Goal: Transaction & Acquisition: Purchase product/service

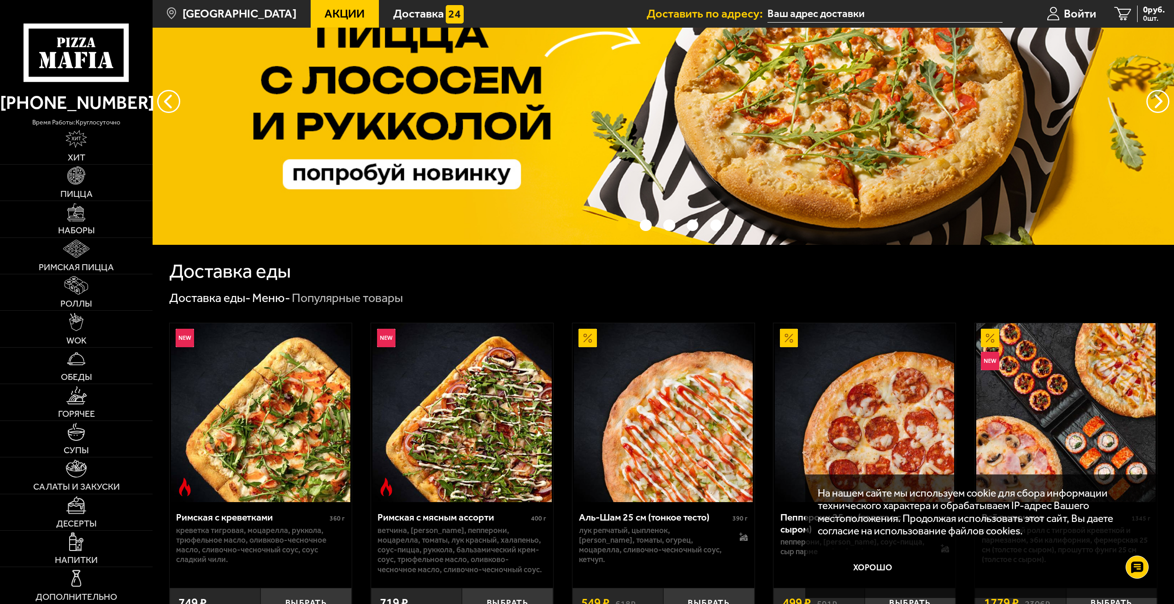
scroll to position [138, 0]
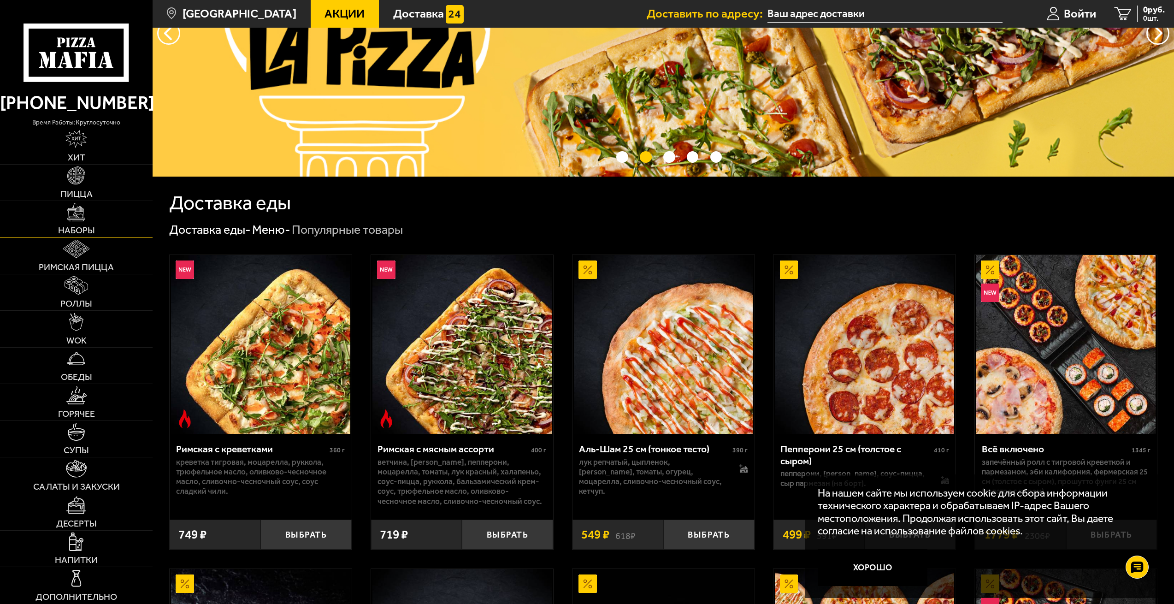
click at [93, 212] on link "Наборы" at bounding box center [76, 219] width 153 height 36
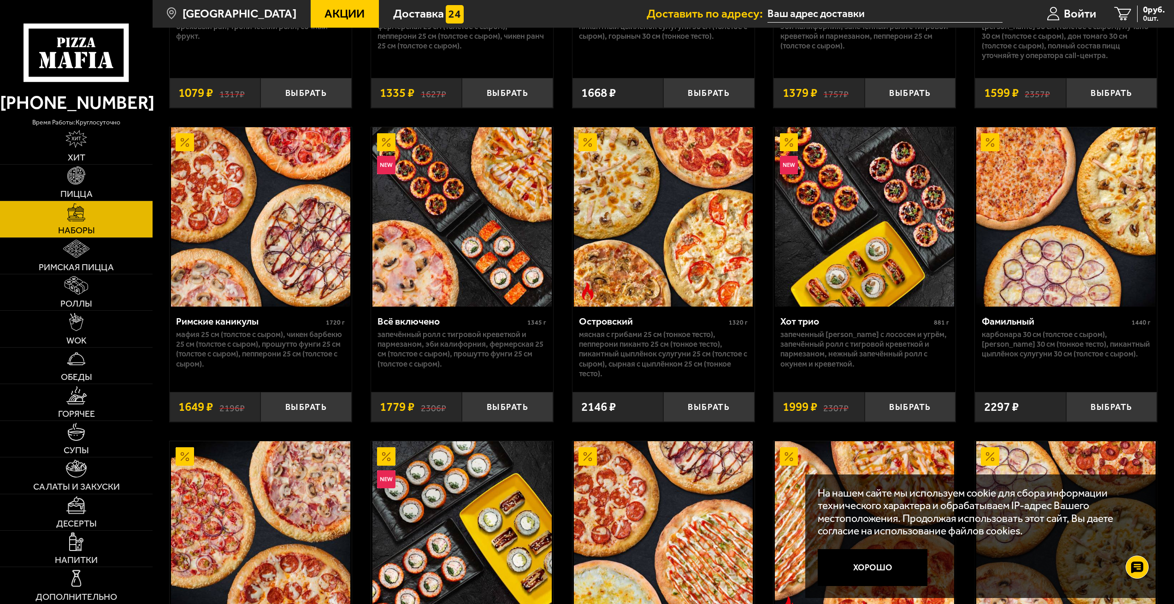
scroll to position [922, 0]
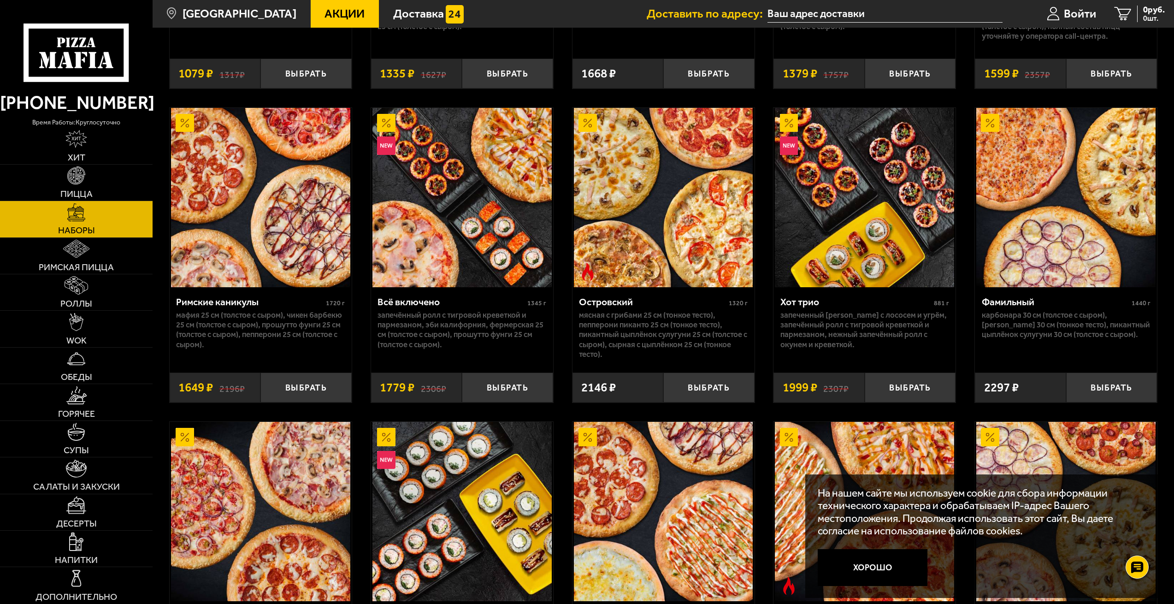
click at [694, 331] on p "Мясная с грибами 25 см (тонкое тесто), Пепперони Пиканто 25 см (тонкое тесто), …" at bounding box center [663, 334] width 169 height 49
click at [672, 266] on img at bounding box center [663, 197] width 179 height 179
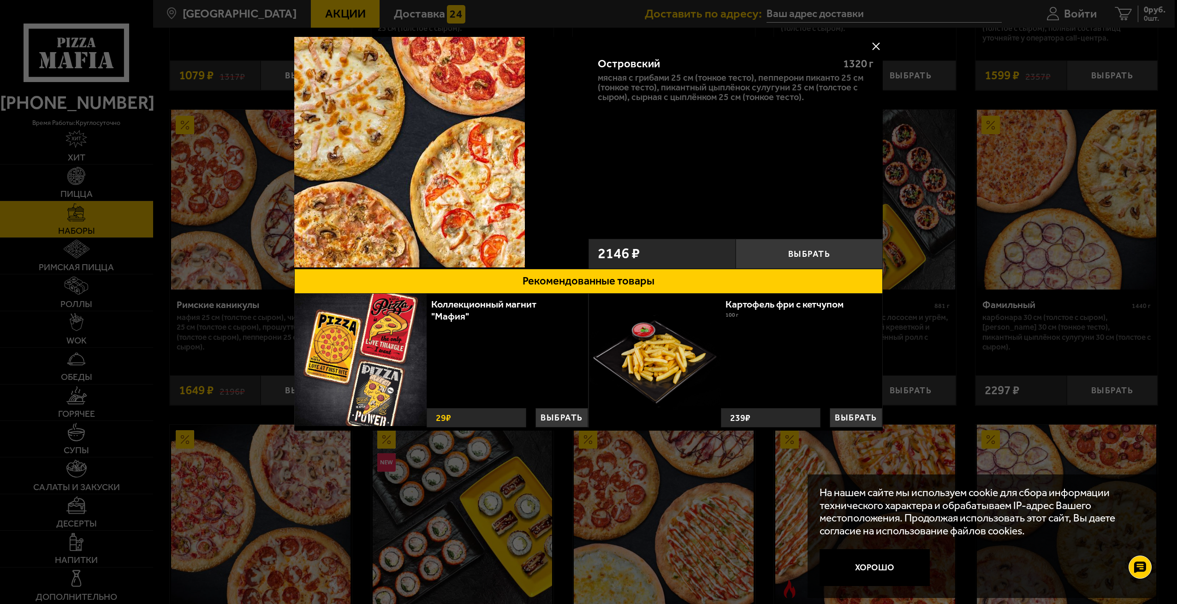
click at [879, 46] on button at bounding box center [876, 46] width 14 height 14
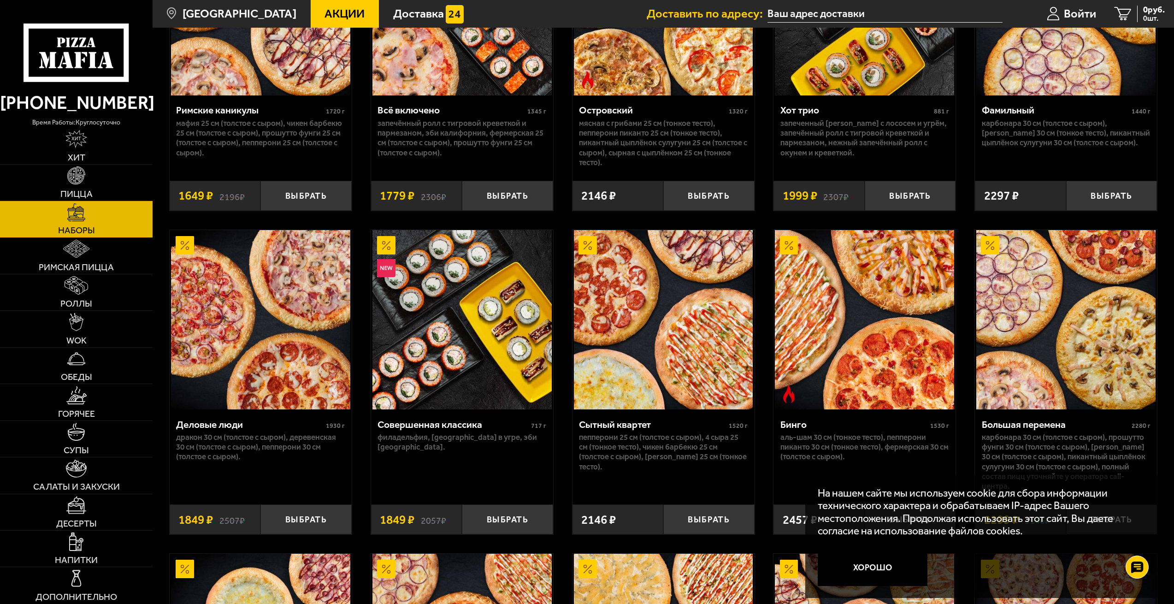
scroll to position [1153, 0]
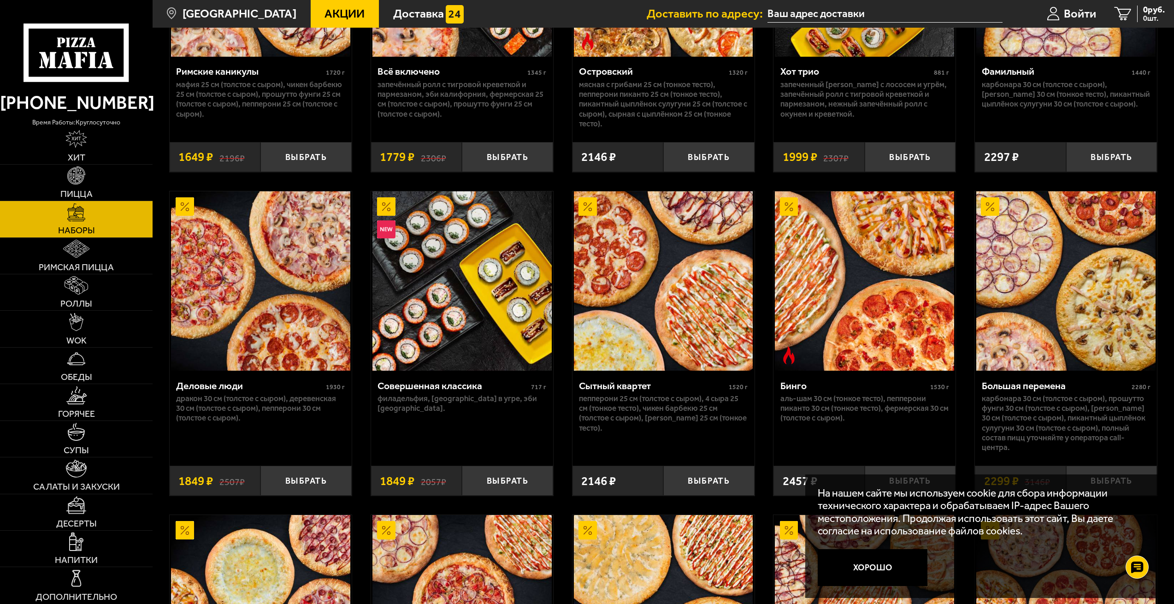
click at [362, 287] on div "Джентельмен клуб 820 г Пикантный цыплёнок сулугуни 25 см (тонкое тесто), Чикен …" at bounding box center [664, 58] width 1022 height 2244
click at [562, 273] on div "Джентельмен клуб 820 г Пикантный цыплёнок сулугуни 25 см (тонкое тесто), Чикен …" at bounding box center [664, 58] width 1022 height 2244
drag, startPoint x: 764, startPoint y: 289, endPoint x: 770, endPoint y: 241, distance: 48.3
click at [766, 288] on div "Джентельмен клуб 820 г Пикантный цыплёнок сулугуни 25 см (тонкое тесто), Чикен …" at bounding box center [664, 58] width 1022 height 2244
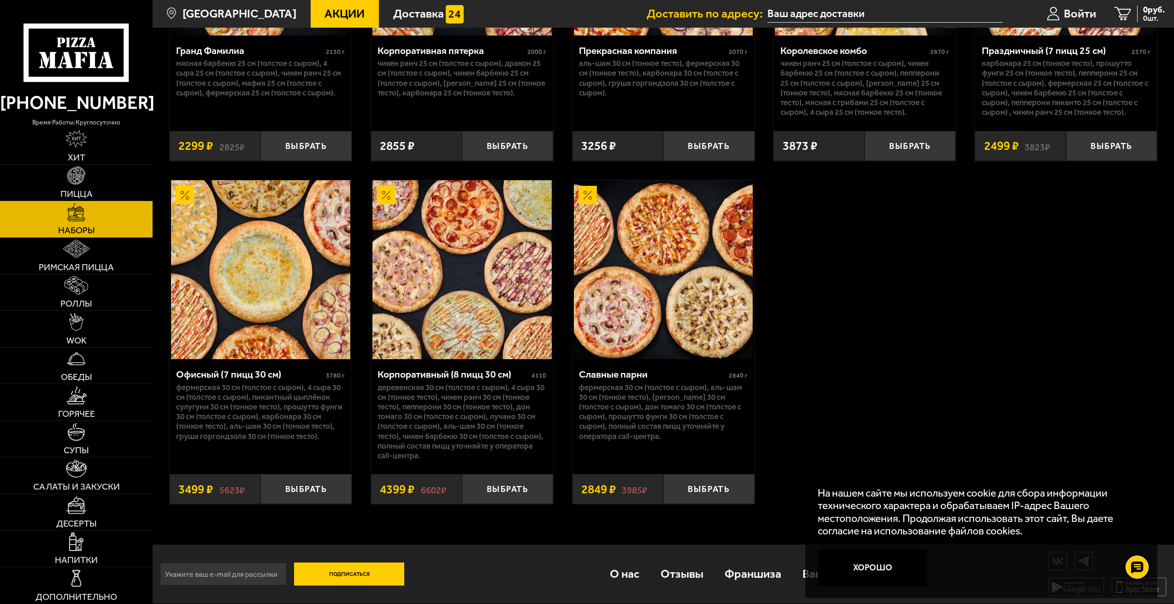
scroll to position [1816, 0]
